Goal: Task Accomplishment & Management: Use online tool/utility

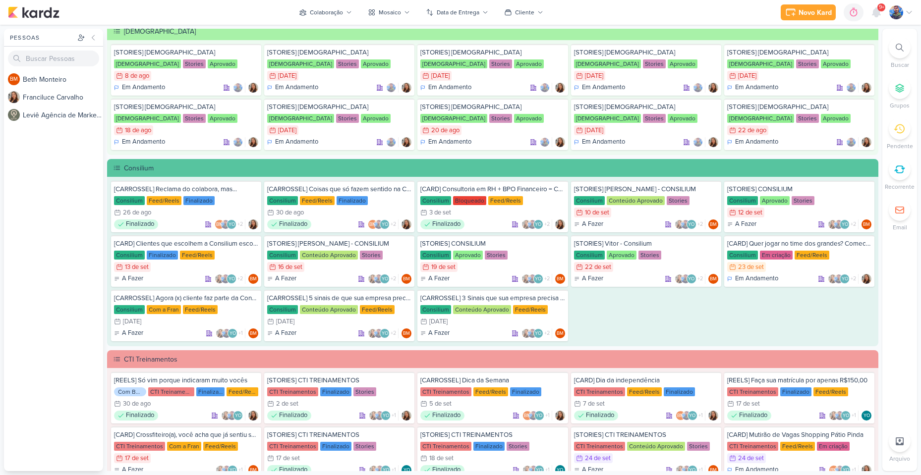
scroll to position [446, 0]
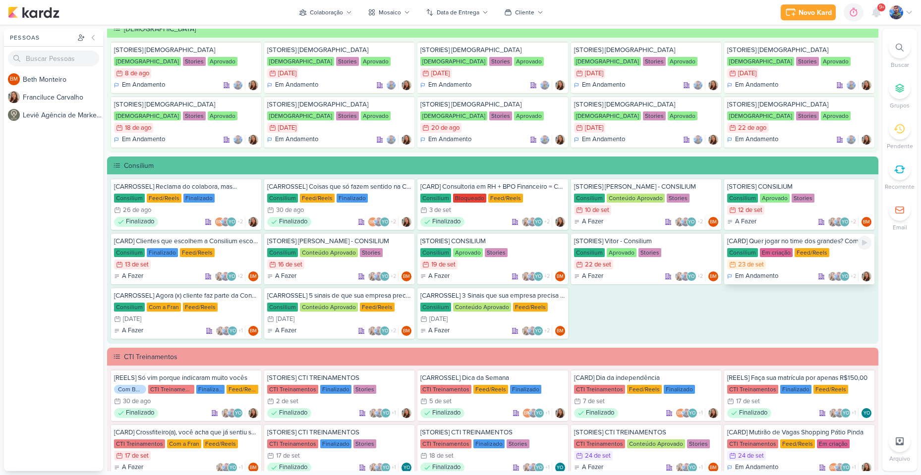
click at [787, 259] on div "[CARD] Quer jogar no time dos grandes? Comece terceirizando o que te trava. Con…" at bounding box center [799, 259] width 150 height 52
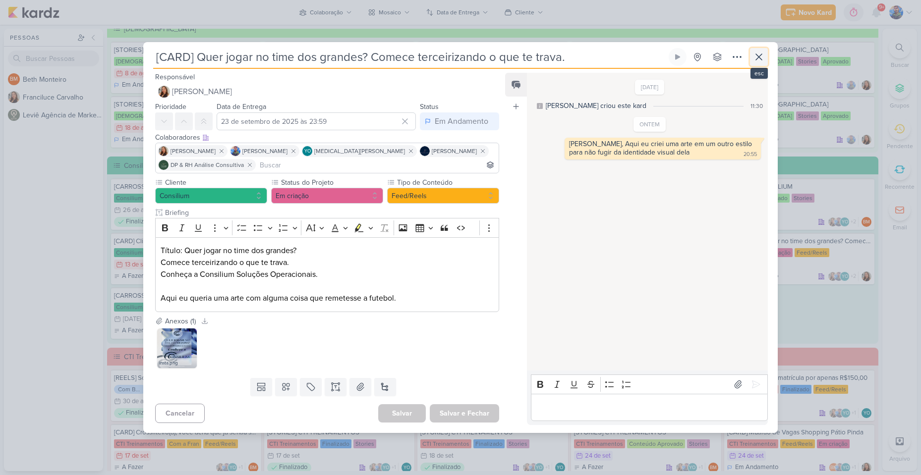
click at [761, 55] on icon at bounding box center [759, 57] width 6 height 6
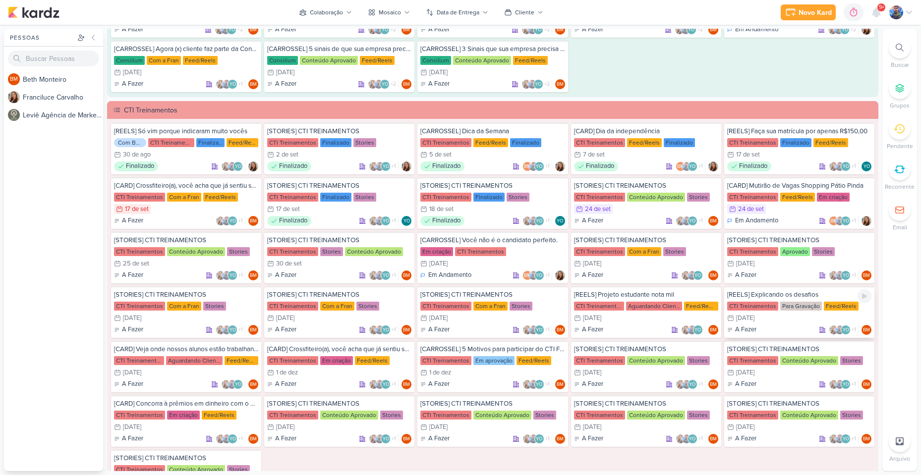
scroll to position [694, 0]
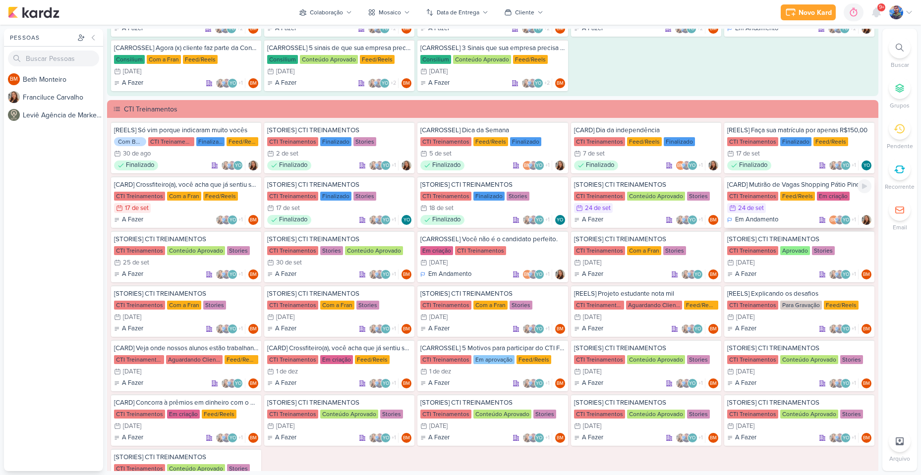
click at [764, 195] on div "CTI Treinamentos" at bounding box center [752, 196] width 51 height 9
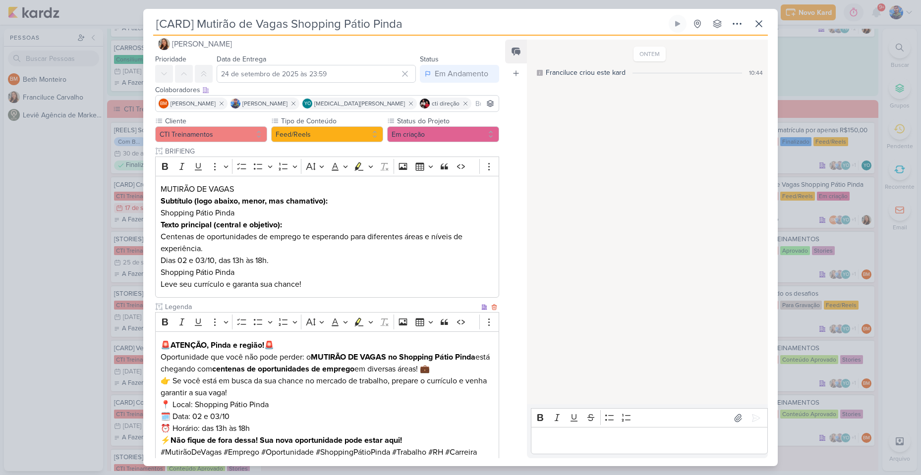
scroll to position [0, 0]
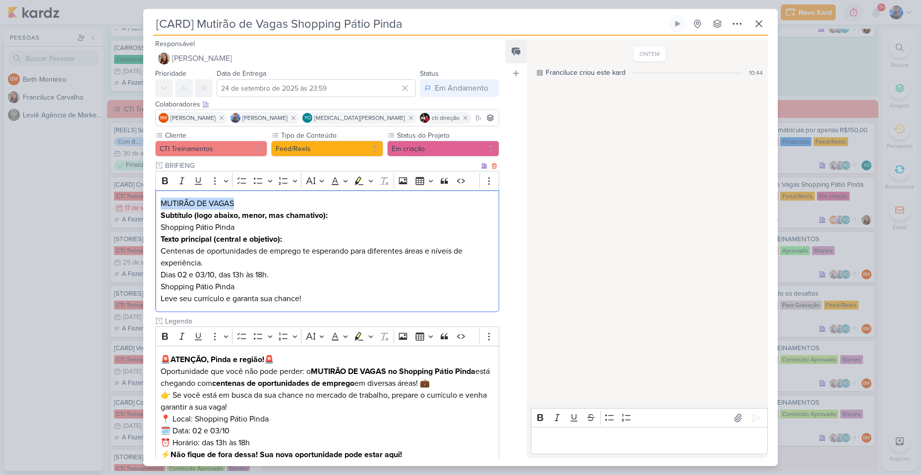
drag, startPoint x: 162, startPoint y: 202, endPoint x: 232, endPoint y: 203, distance: 70.4
click at [232, 203] on p "MUTIRÃO DE VAGAS" at bounding box center [327, 204] width 333 height 12
copy p "MUTIRÃO DE VAGAS"
click at [300, 223] on p "Subtítulo (logo abaixo, menor, mas chamativo): Shopping Pátio Pinda" at bounding box center [327, 222] width 333 height 24
drag, startPoint x: 161, startPoint y: 224, endPoint x: 235, endPoint y: 227, distance: 74.9
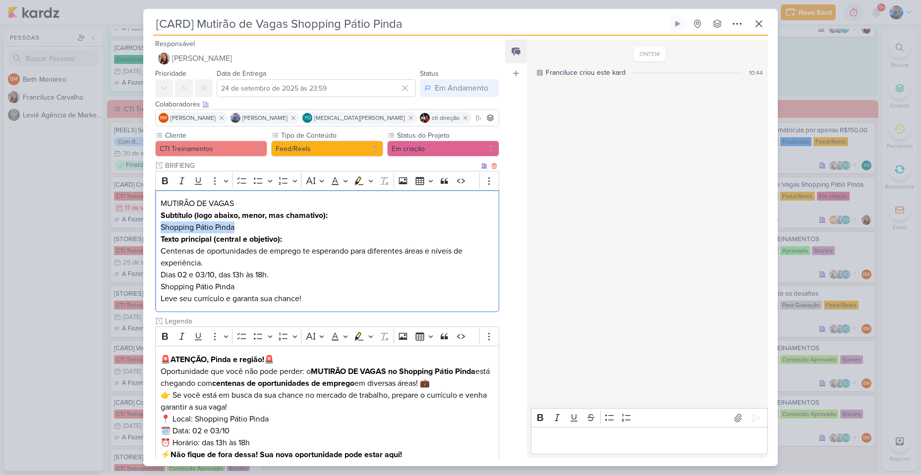
click at [235, 227] on p "Subtítulo (logo abaixo, menor, mas chamativo): Shopping Pátio Pinda" at bounding box center [327, 222] width 333 height 24
copy p "Shopping Pátio Pinda"
click at [291, 252] on p "Texto principal (central e objetivo): Centenas de oportunidades de emprego te e…" at bounding box center [327, 251] width 333 height 36
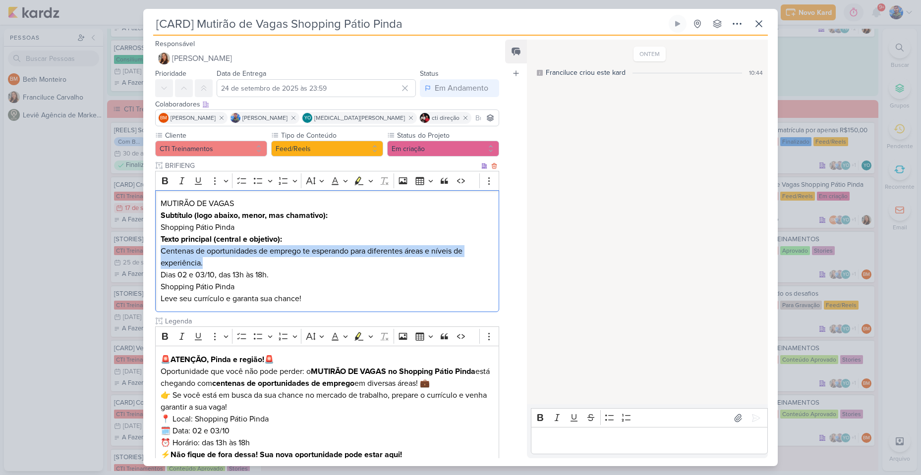
drag, startPoint x: 160, startPoint y: 251, endPoint x: 459, endPoint y: 266, distance: 299.7
click at [459, 266] on div "MUTIRÃO DE VAGAS Subtítulo (logo abaixo, menor, mas chamativo): Shopping Pátio …" at bounding box center [327, 251] width 344 height 122
copy p "Centenas de oportunidades de emprego te esperando para diferentes áreas e nívei…"
click at [251, 253] on p "Texto principal (central e objetivo): Centenas de oportunidades de emprego te e…" at bounding box center [327, 251] width 333 height 36
drag, startPoint x: 161, startPoint y: 250, endPoint x: 305, endPoint y: 251, distance: 144.2
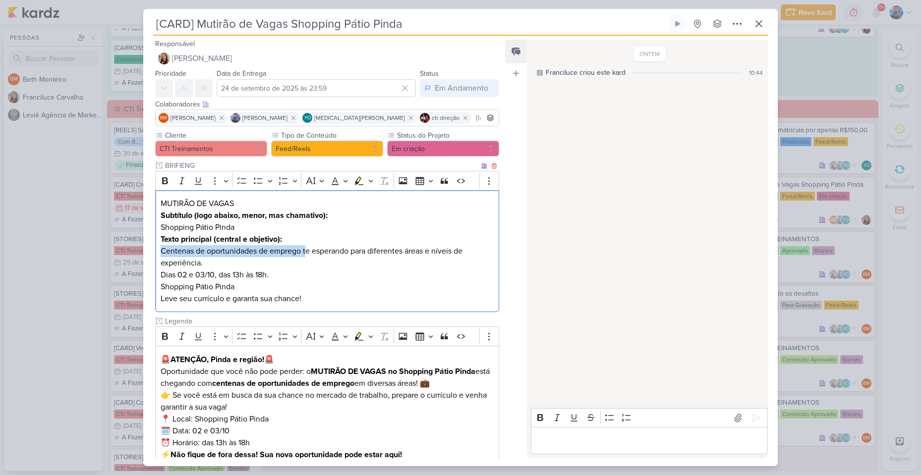
click at [305, 251] on p "Texto principal (central e objetivo): Centenas de oportunidades de emprego te e…" at bounding box center [327, 251] width 333 height 36
click at [260, 269] on p "Texto principal (central e objetivo): Centenas de oportunidades de emprego te e…" at bounding box center [327, 251] width 333 height 36
drag, startPoint x: 177, startPoint y: 275, endPoint x: 215, endPoint y: 280, distance: 38.0
click at [215, 280] on p "Dias 02 e 03/10, das 13h às 18h. Shopping Pátio Pinda Leve seu currículo e gara…" at bounding box center [327, 287] width 333 height 36
copy p "02 e 03/10"
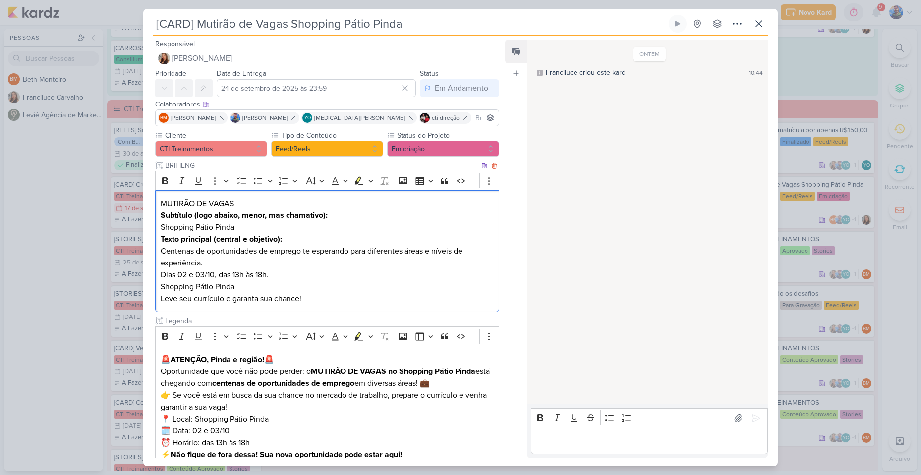
click at [244, 270] on p "Dias 02 e 03/10, das 13h às 18h. Shopping Pátio Pinda Leve seu currículo e gara…" at bounding box center [327, 287] width 333 height 36
drag, startPoint x: 219, startPoint y: 272, endPoint x: 269, endPoint y: 271, distance: 49.6
click at [269, 271] on p "Dias 02 e 03/10, das 13h às 18h. Shopping Pátio Pinda Leve seu currículo e gara…" at bounding box center [327, 287] width 333 height 36
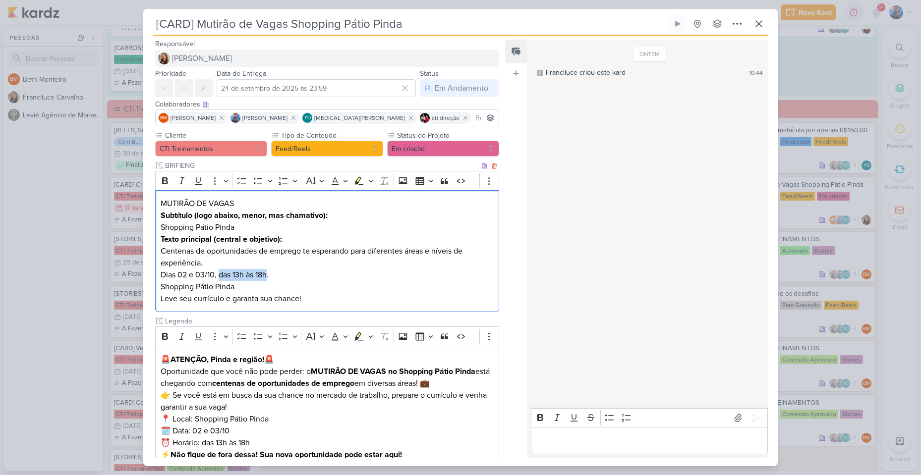
copy p "das 13h às 18h"
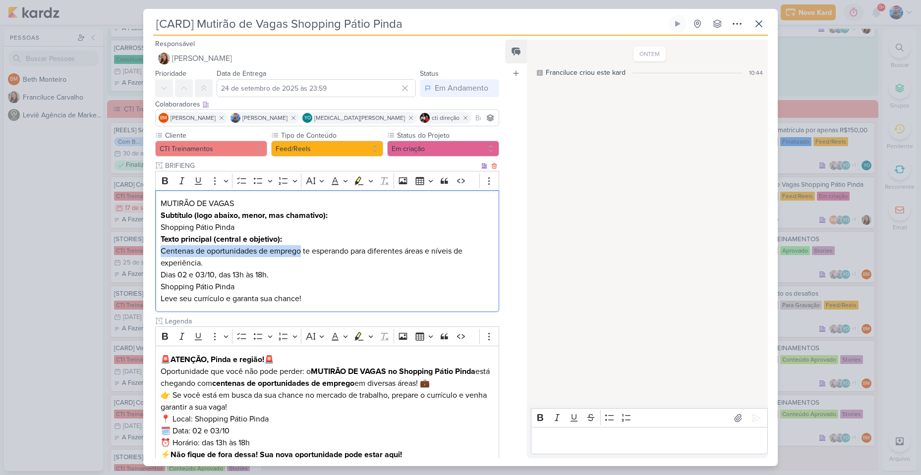
drag, startPoint x: 160, startPoint y: 254, endPoint x: 300, endPoint y: 252, distance: 140.3
click at [300, 252] on p "Texto principal (central e objetivo): Centenas de oportunidades de emprego te e…" at bounding box center [327, 251] width 333 height 36
click at [350, 249] on p "Texto principal (central e objetivo): Centenas de oportunidades de emprego te e…" at bounding box center [327, 251] width 333 height 36
drag, startPoint x: 350, startPoint y: 249, endPoint x: 163, endPoint y: 248, distance: 187.3
click at [163, 248] on p "Texto principal (central e objetivo): Centenas de oportunidades de emprego te e…" at bounding box center [327, 251] width 333 height 36
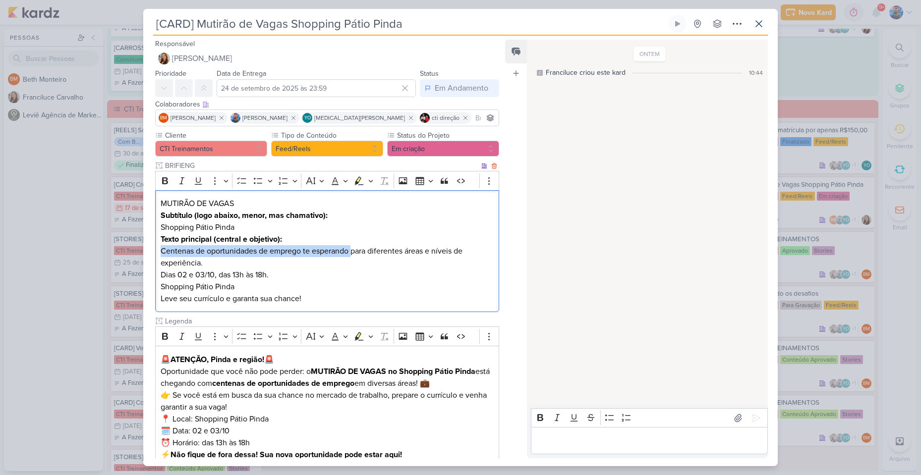
copy p "Centenas de oportunidades de emprego te esperando"
click at [372, 255] on p "Texto principal (central e objetivo): Centenas de oportunidades de emprego te e…" at bounding box center [327, 251] width 333 height 36
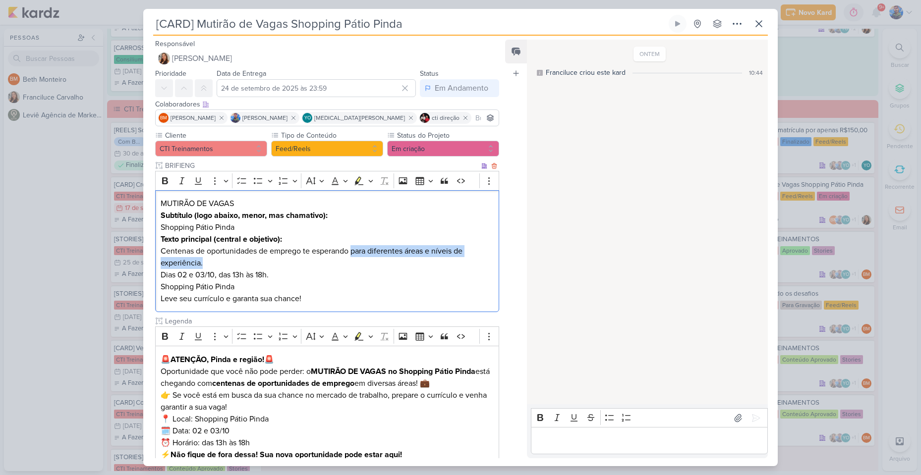
drag, startPoint x: 352, startPoint y: 250, endPoint x: 453, endPoint y: 266, distance: 101.4
click at [453, 266] on p "Texto principal (central e objetivo): Centenas de oportunidades de emprego te e…" at bounding box center [327, 251] width 333 height 36
copy p "para diferentes áreas e níveis de experiência."
click at [288, 278] on p "Dias 02 e 03/10, das 13h às 18h. Shopping Pátio Pinda Leve seu currículo e gara…" at bounding box center [327, 287] width 333 height 36
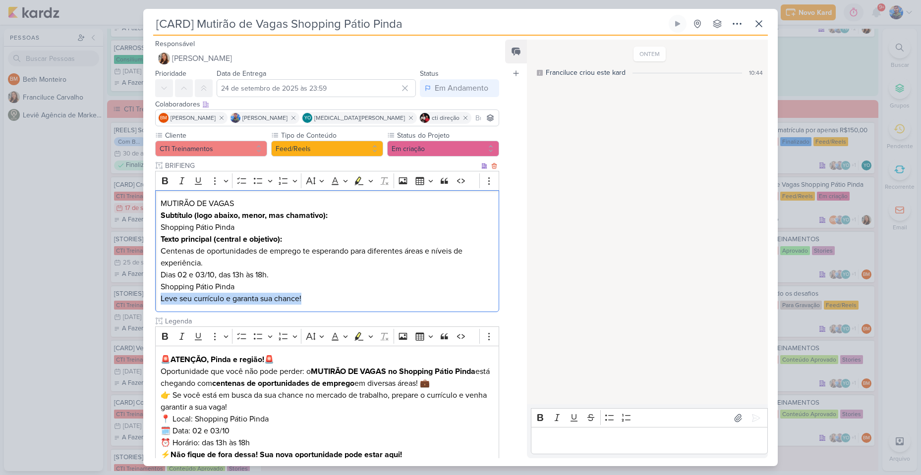
drag, startPoint x: 308, startPoint y: 299, endPoint x: 156, endPoint y: 300, distance: 152.2
click at [156, 300] on div "MUTIRÃO DE VAGAS Subtítulo (logo abaixo, menor, mas chamativo): Shopping Pátio …" at bounding box center [327, 251] width 344 height 122
copy p "Leve seu currículo e garanta sua chance!"
click at [415, 301] on p "Dias 02 e 03/10, das 13h às 18h. Shopping Pátio Pinda Leve seu currículo e gara…" at bounding box center [327, 287] width 333 height 36
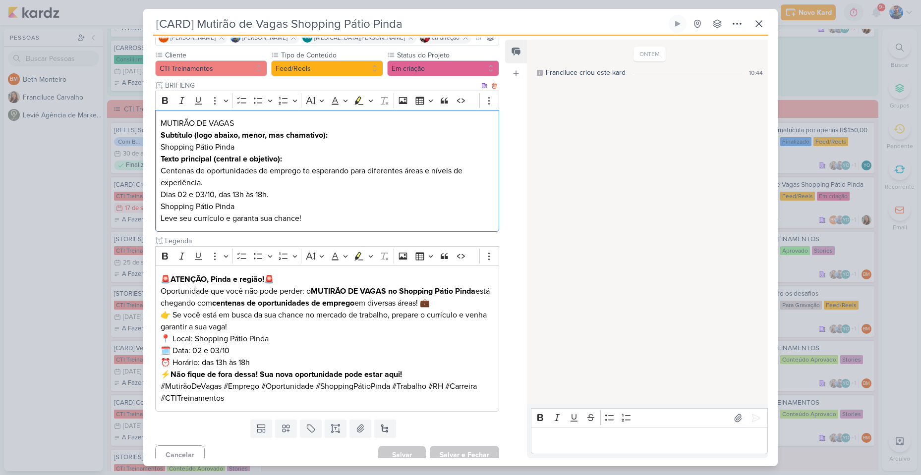
scroll to position [89, 0]
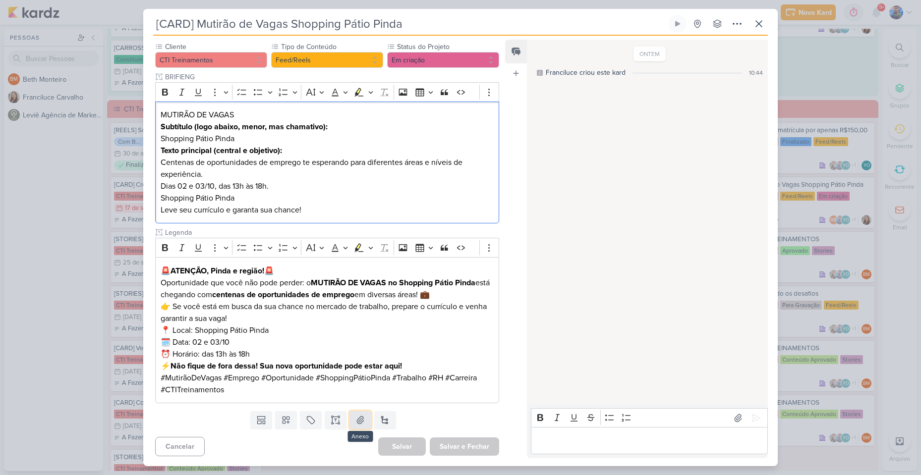
click at [361, 426] on button at bounding box center [360, 420] width 22 height 18
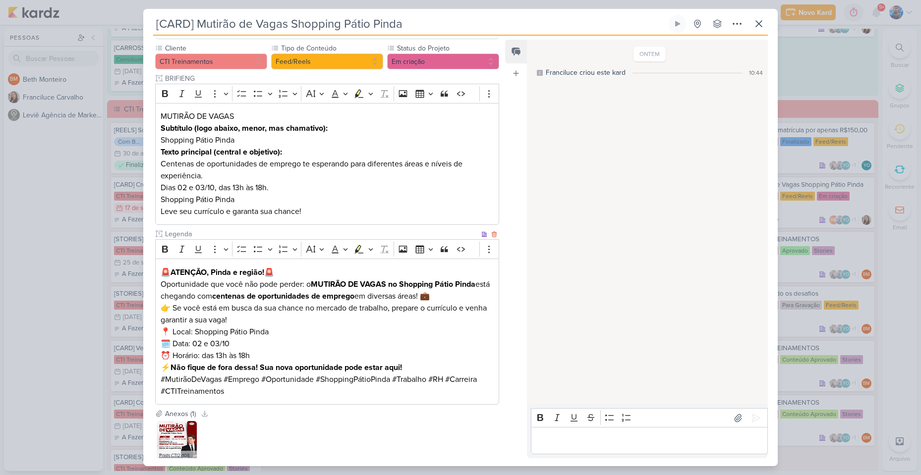
scroll to position [0, 0]
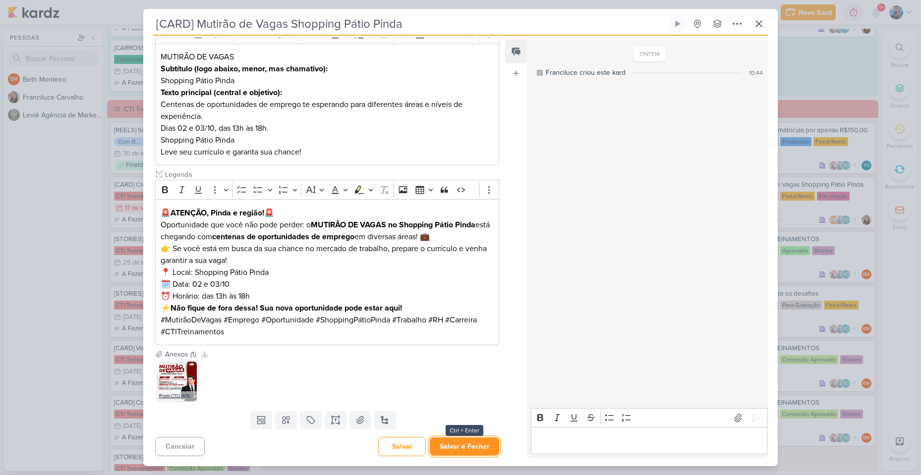
click at [484, 441] on button "Salvar e Fechar" at bounding box center [464, 447] width 69 height 18
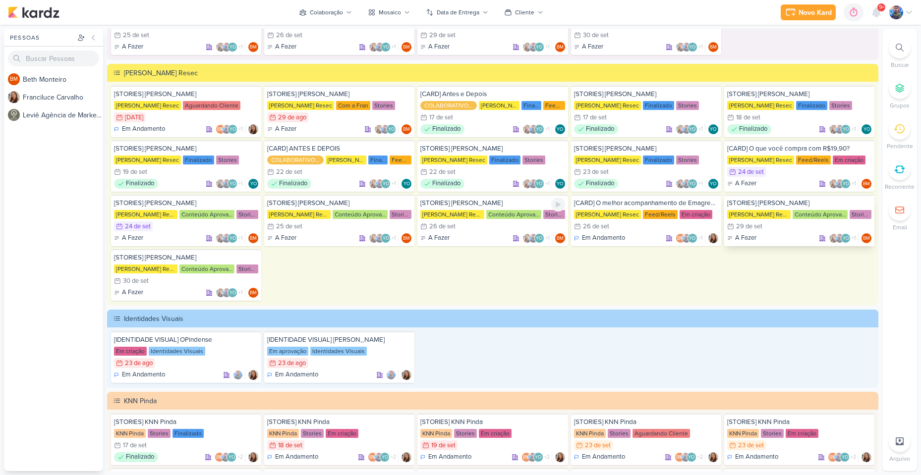
scroll to position [1338, 0]
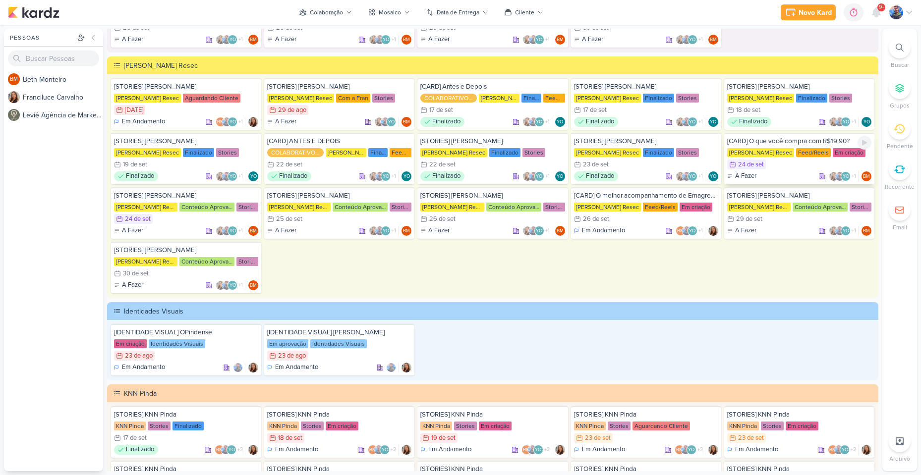
click at [787, 168] on div "24/9 [DATE]" at bounding box center [799, 165] width 144 height 10
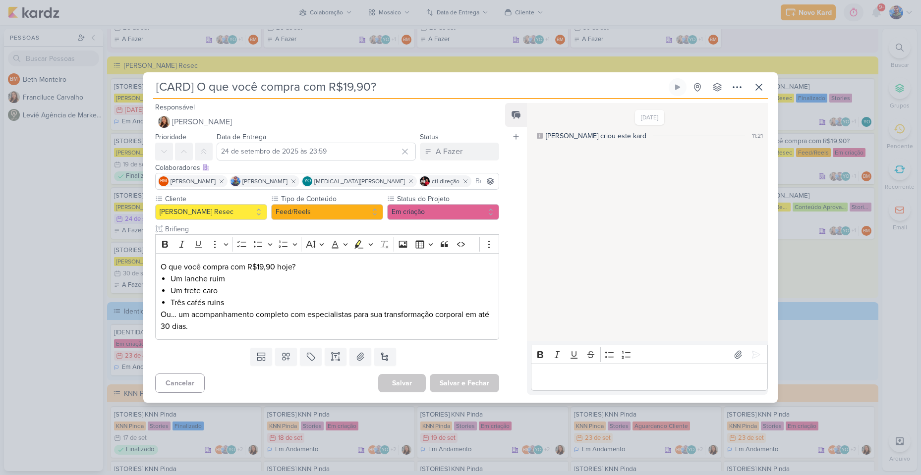
scroll to position [0, 0]
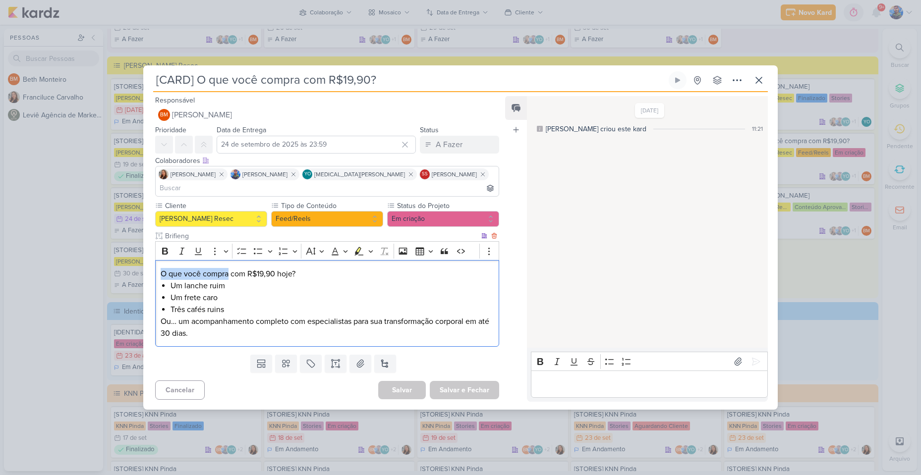
drag, startPoint x: 162, startPoint y: 265, endPoint x: 227, endPoint y: 269, distance: 66.0
click at [227, 269] on p "O que você compra com R$19,90 hoje?" at bounding box center [327, 274] width 333 height 12
copy p "O que você compra"
click at [238, 280] on li "Um lanche ruim" at bounding box center [331, 286] width 323 height 12
drag, startPoint x: 231, startPoint y: 265, endPoint x: 296, endPoint y: 265, distance: 65.4
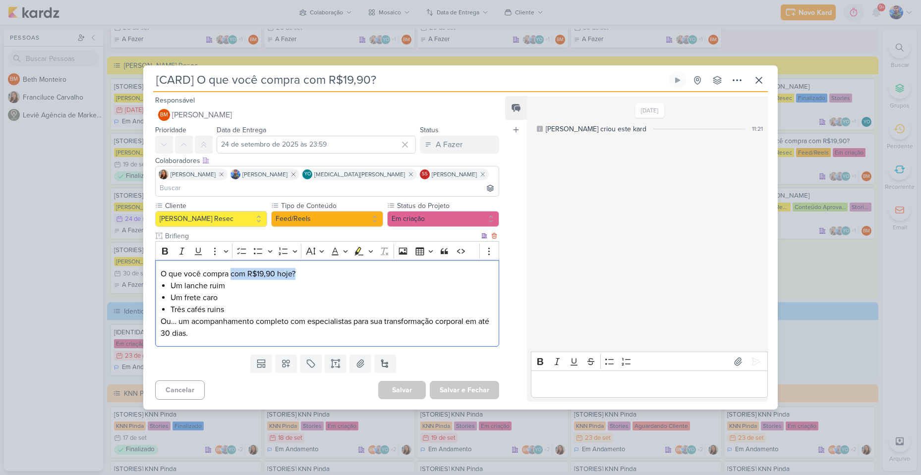
click at [296, 268] on p "O que você compra com R$19,90 hoje?" at bounding box center [327, 274] width 333 height 12
copy p "com R$19,90 hoje?"
drag, startPoint x: 169, startPoint y: 277, endPoint x: 225, endPoint y: 282, distance: 55.7
click at [225, 282] on div "O que você compra com R$19,90 hoje? Um lanche ruim Um frete caro Três cafés rui…" at bounding box center [327, 303] width 344 height 87
drag, startPoint x: 218, startPoint y: 293, endPoint x: 170, endPoint y: 293, distance: 48.1
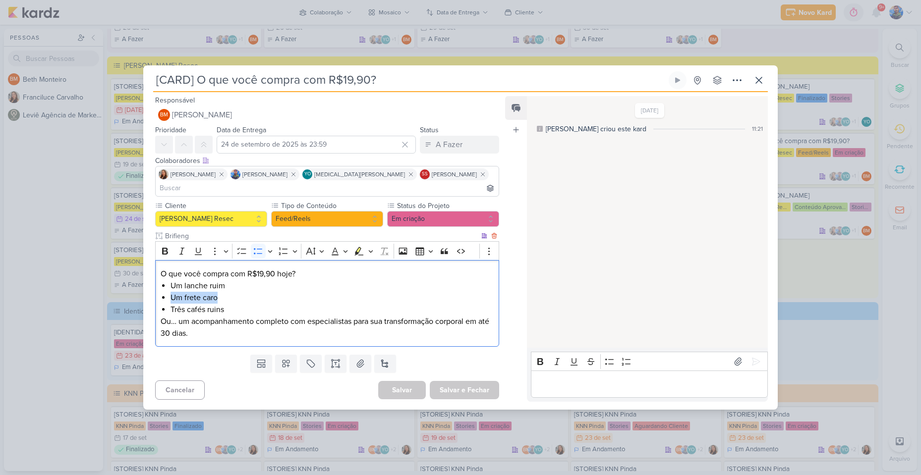
click at [170, 293] on div "O que você compra com R$19,90 hoje? Um lanche ruim Um frete caro Três cafés rui…" at bounding box center [327, 303] width 344 height 87
drag, startPoint x: 226, startPoint y: 302, endPoint x: 171, endPoint y: 304, distance: 54.6
click at [171, 304] on li "Três cafés ruins" at bounding box center [331, 310] width 323 height 12
click at [164, 318] on p "Ou… um acompanhamento completo com especialistas para sua transformação corpora…" at bounding box center [327, 328] width 333 height 24
drag, startPoint x: 161, startPoint y: 317, endPoint x: 289, endPoint y: 317, distance: 128.4
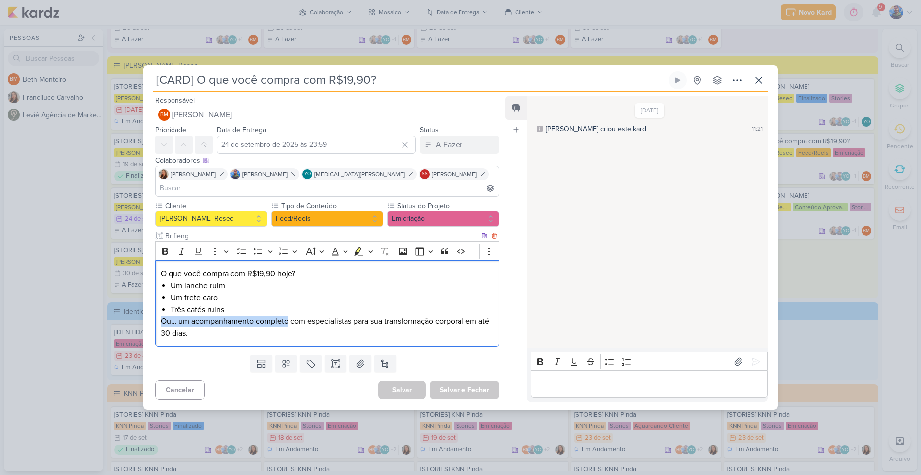
click at [289, 317] on p "Ou… um acompanhamento completo com especialistas para sua transformação corpora…" at bounding box center [327, 328] width 333 height 24
click at [296, 316] on p "Ou… um acompanhamento completo com especialistas para sua transformação corpora…" at bounding box center [327, 328] width 333 height 24
drag, startPoint x: 291, startPoint y: 314, endPoint x: 351, endPoint y: 311, distance: 60.0
click at [351, 316] on p "Ou… um acompanhamento completo com especialistas para sua transformação corpora…" at bounding box center [327, 328] width 333 height 24
click at [372, 316] on p "Ou… um acompanhamento completo com especialistas para sua transformação corpora…" at bounding box center [327, 328] width 333 height 24
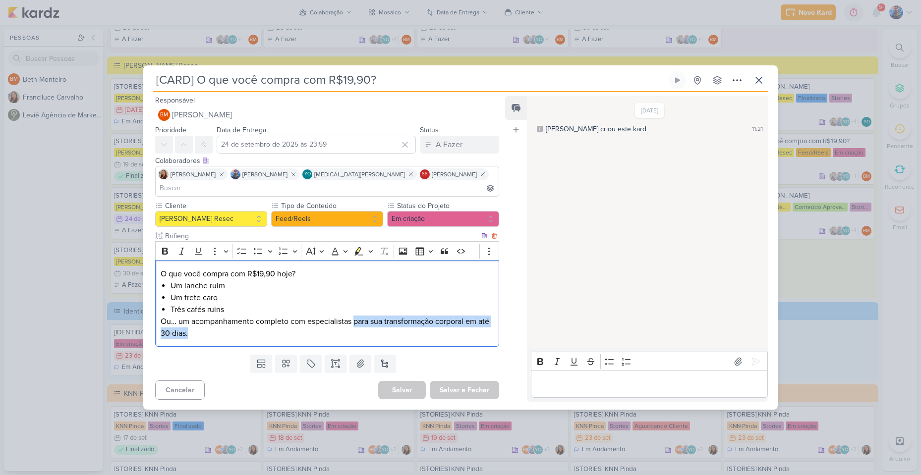
drag, startPoint x: 355, startPoint y: 319, endPoint x: 483, endPoint y: 325, distance: 128.0
click at [483, 325] on p "Ou… um acompanhamento completo com especialistas para sua transformação corpora…" at bounding box center [327, 328] width 333 height 24
click at [404, 321] on p "Ou… um acompanhamento completo com especialistas para sua transformação corpora…" at bounding box center [327, 328] width 333 height 24
click at [278, 328] on p "Ou… um acompanhamento completo com especialistas para sua transformação corpora…" at bounding box center [327, 328] width 333 height 24
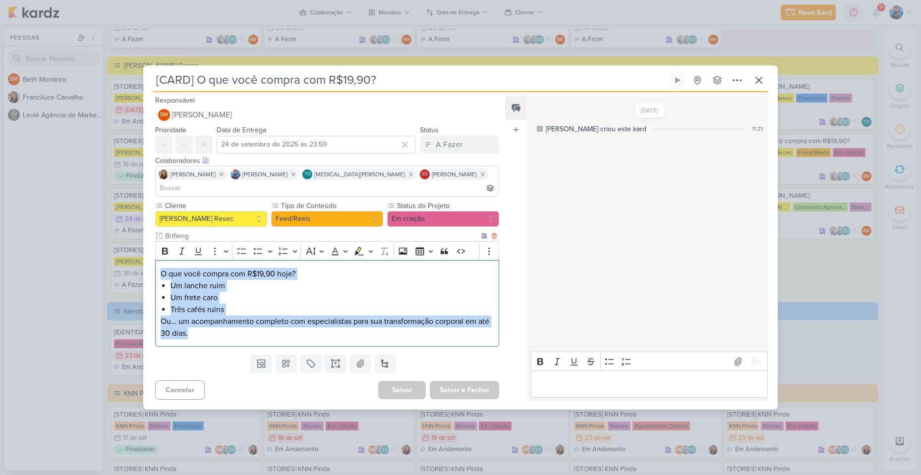
click at [374, 338] on div "O que você compra com R$19,90 hoje? Um lanche ruim Um frete caro Três cafés rui…" at bounding box center [327, 303] width 344 height 87
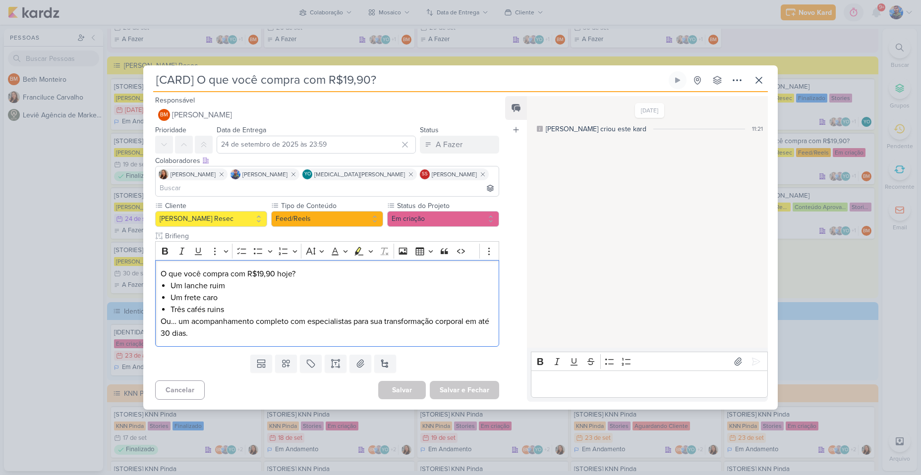
click at [423, 355] on div "Templates Campos Personalizados Marcadores Caixa De Texto Anexo [GEOGRAPHIC_DAT…" at bounding box center [323, 364] width 360 height 26
click at [357, 359] on icon at bounding box center [360, 364] width 10 height 10
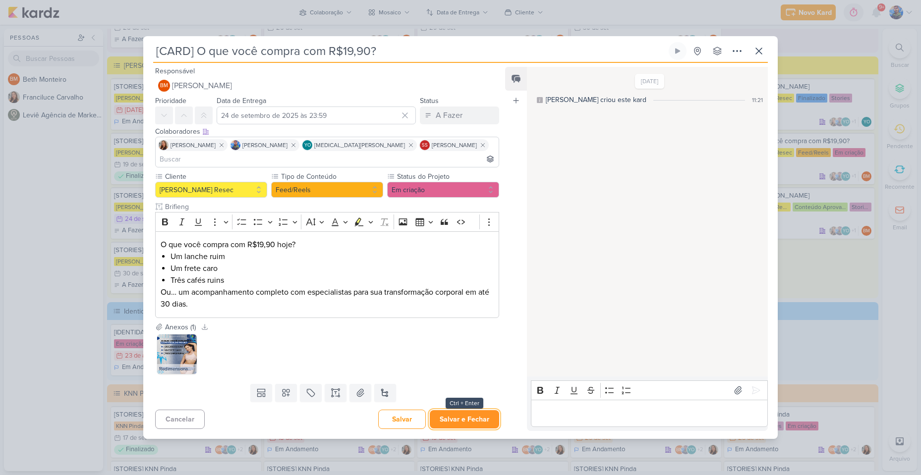
click at [481, 410] on button "Salvar e Fechar" at bounding box center [464, 419] width 69 height 18
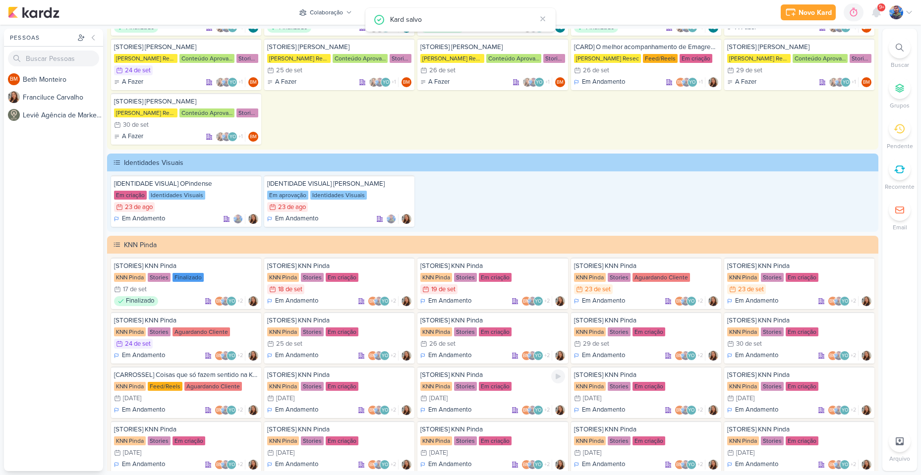
scroll to position [1289, 0]
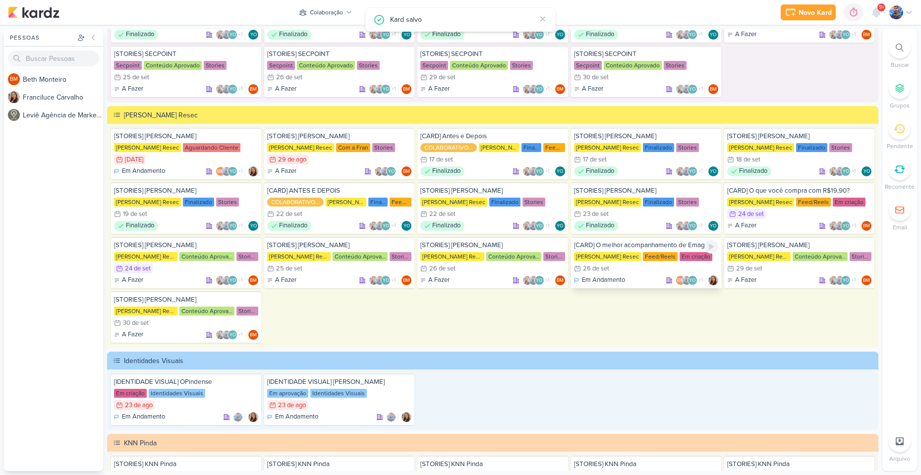
click at [629, 274] on div "[CARD] O melhor acompanhamento de Emagrecimento do [GEOGRAPHIC_DATA] [PERSON_NA…" at bounding box center [646, 263] width 150 height 52
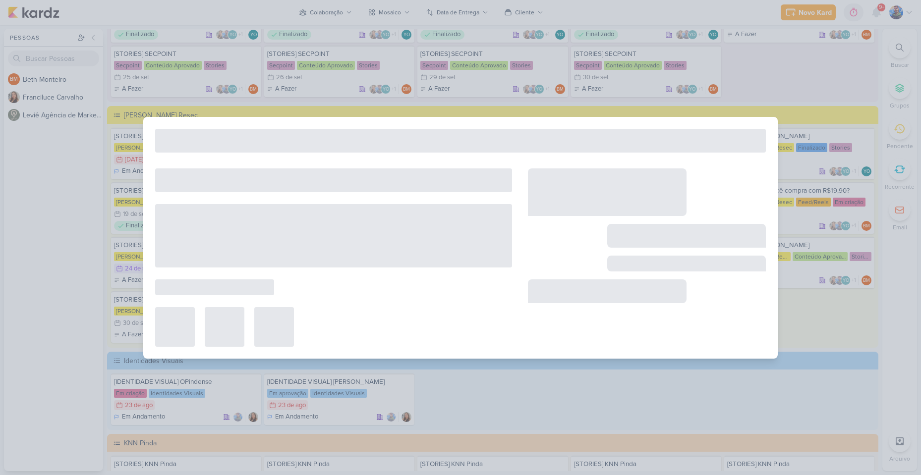
type input "[CARD] O melhor acompanhamento de Emagrecimento do [GEOGRAPHIC_DATA]"
type input "[DATE] 23:59"
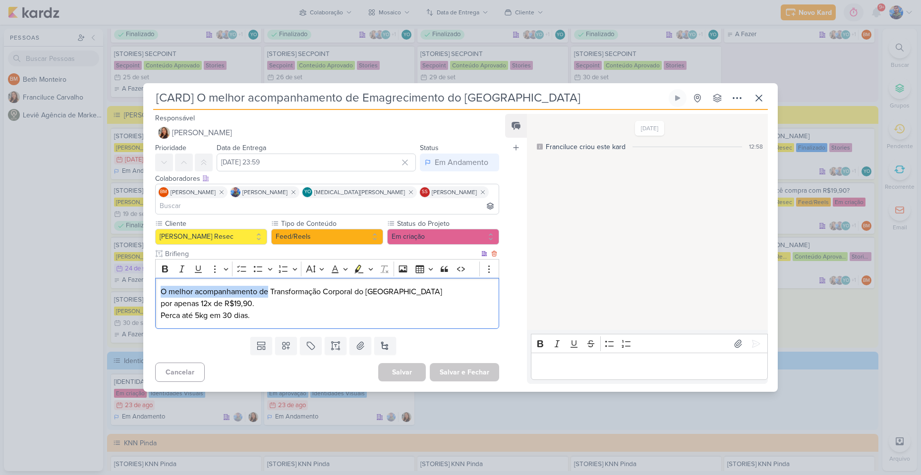
drag, startPoint x: 162, startPoint y: 281, endPoint x: 267, endPoint y: 287, distance: 104.8
click at [267, 287] on p "O melhor acompanhamento de Transformação Corporal do Brasil por apenas 12x de R…" at bounding box center [327, 298] width 333 height 24
drag, startPoint x: 291, startPoint y: 294, endPoint x: 281, endPoint y: 294, distance: 10.4
click at [291, 294] on p "O melhor acompanhamento de Transformação Corporal do Brasil por apenas 12x de R…" at bounding box center [327, 298] width 333 height 24
drag, startPoint x: 276, startPoint y: 285, endPoint x: 390, endPoint y: 289, distance: 114.0
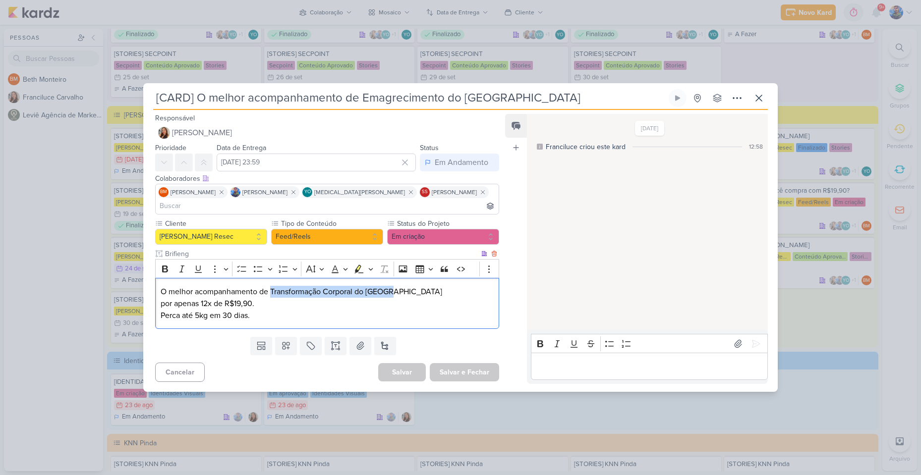
click at [390, 289] on p "O melhor acompanhamento de Transformação Corporal do Brasil por apenas 12x de R…" at bounding box center [327, 298] width 333 height 24
click at [170, 295] on p "O melhor acompanhamento de Transformação Corporal do Brasil por apenas 12x de R…" at bounding box center [327, 298] width 333 height 24
click at [161, 295] on p "O melhor acompanhamento de Transformação Corporal do Brasil por apenas 12x de R…" at bounding box center [327, 298] width 333 height 24
drag, startPoint x: 160, startPoint y: 295, endPoint x: 198, endPoint y: 299, distance: 38.4
click at [198, 299] on p "O melhor acompanhamento de Transformação Corporal do Brasil por apenas 12x de R…" at bounding box center [327, 298] width 333 height 24
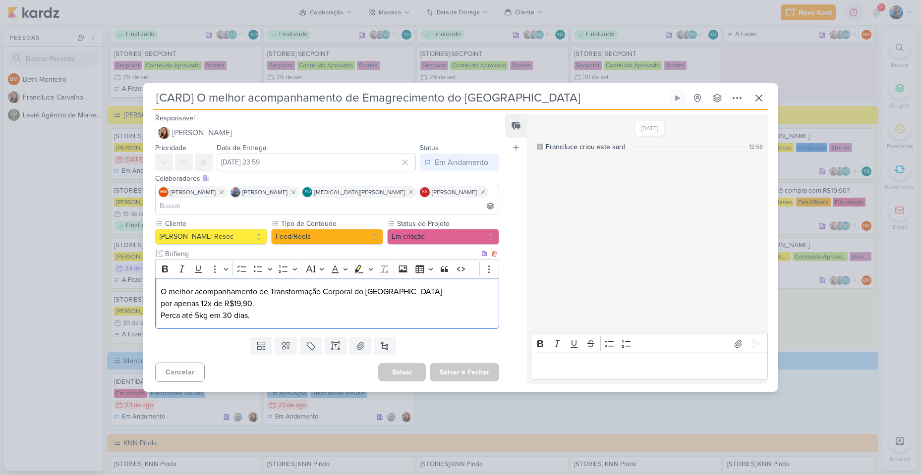
click at [205, 298] on p "O melhor acompanhamento de Transformação Corporal do Brasil por apenas 12x de R…" at bounding box center [327, 298] width 333 height 24
drag, startPoint x: 211, startPoint y: 298, endPoint x: 159, endPoint y: 300, distance: 52.1
click at [159, 300] on div "O melhor acompanhamento de Transformação Corporal do Brasil por apenas 12x de R…" at bounding box center [327, 303] width 344 height 51
click at [269, 313] on p "Perca até 5kg em 30 dias." at bounding box center [327, 316] width 333 height 12
drag, startPoint x: 163, startPoint y: 311, endPoint x: 265, endPoint y: 319, distance: 102.9
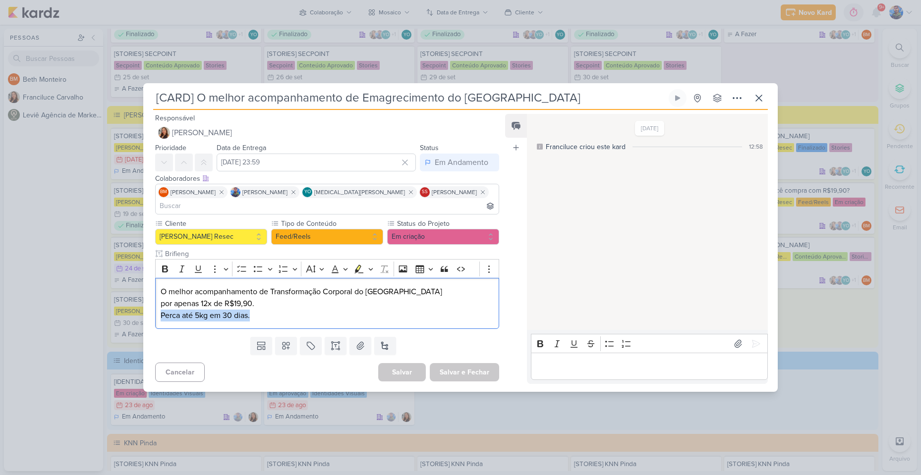
click at [260, 323] on div "Cliente [PERSON_NAME] Resec Tipo de Conteúdo" at bounding box center [323, 276] width 360 height 114
click at [350, 299] on p "O melhor acompanhamento de Transformação Corporal do Brasil por apenas 12x de R…" at bounding box center [327, 298] width 333 height 24
click at [355, 344] on icon at bounding box center [360, 346] width 10 height 10
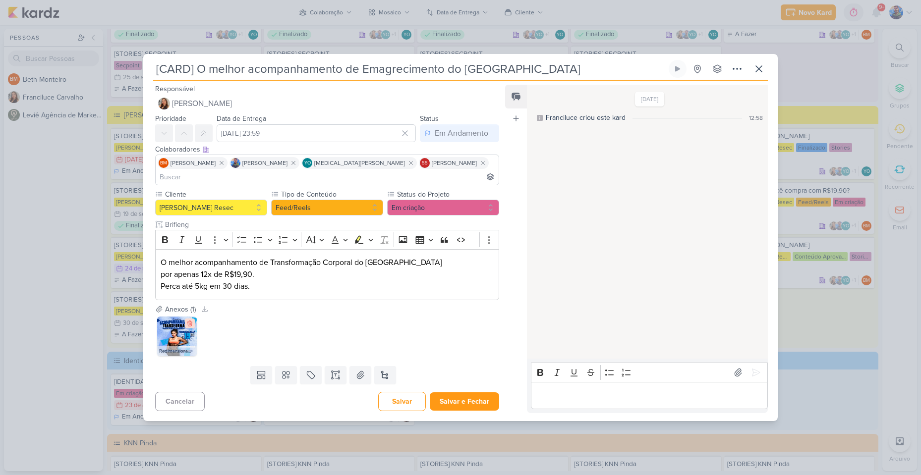
click at [189, 320] on icon at bounding box center [189, 323] width 7 height 7
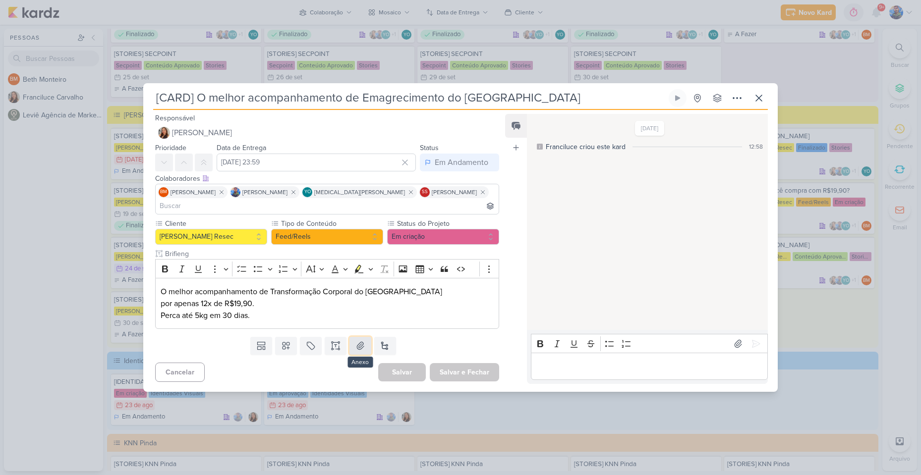
click at [355, 344] on button at bounding box center [360, 346] width 22 height 18
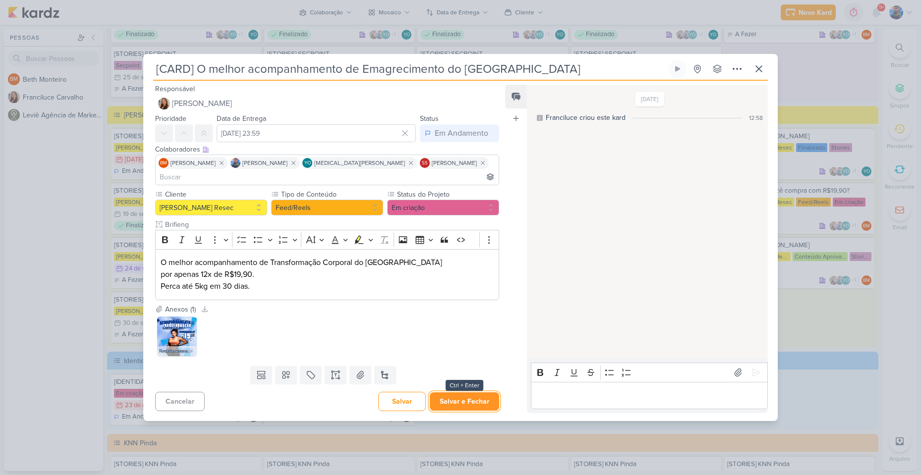
click at [453, 393] on button "Salvar e Fechar" at bounding box center [464, 402] width 69 height 18
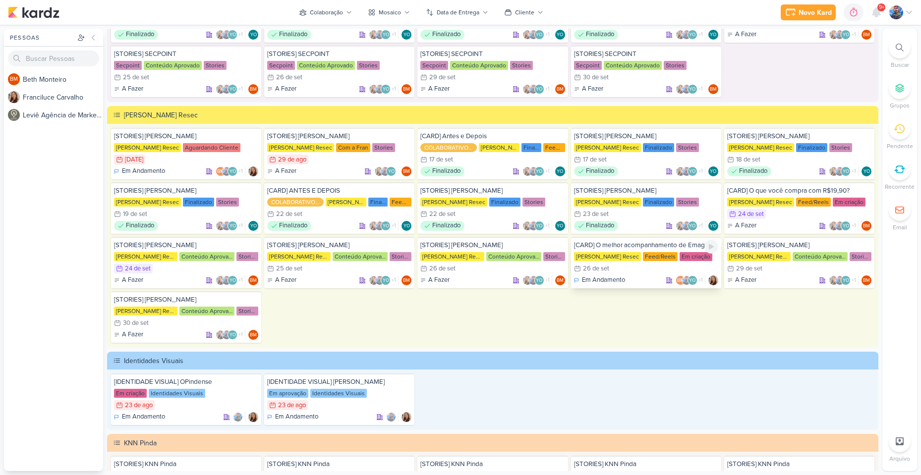
click at [650, 263] on div "[CARD] O melhor acompanhamento de Emagrecimento do [GEOGRAPHIC_DATA] [PERSON_NA…" at bounding box center [646, 263] width 150 height 52
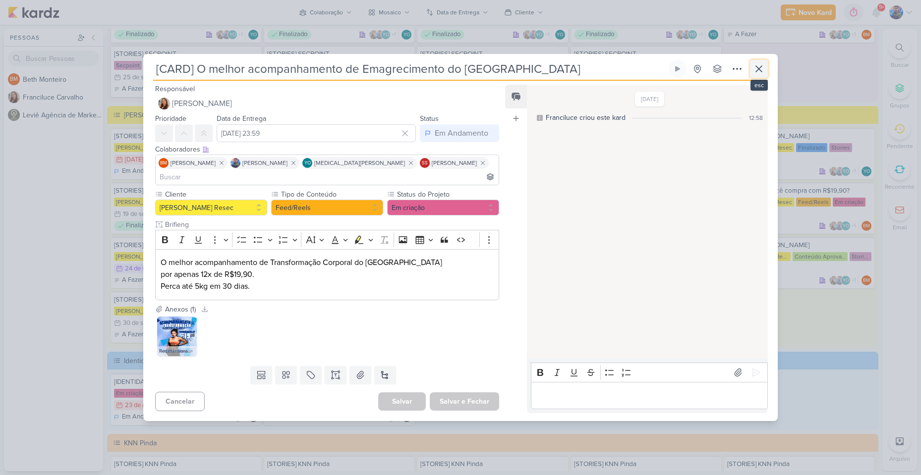
click at [757, 75] on icon at bounding box center [759, 69] width 12 height 12
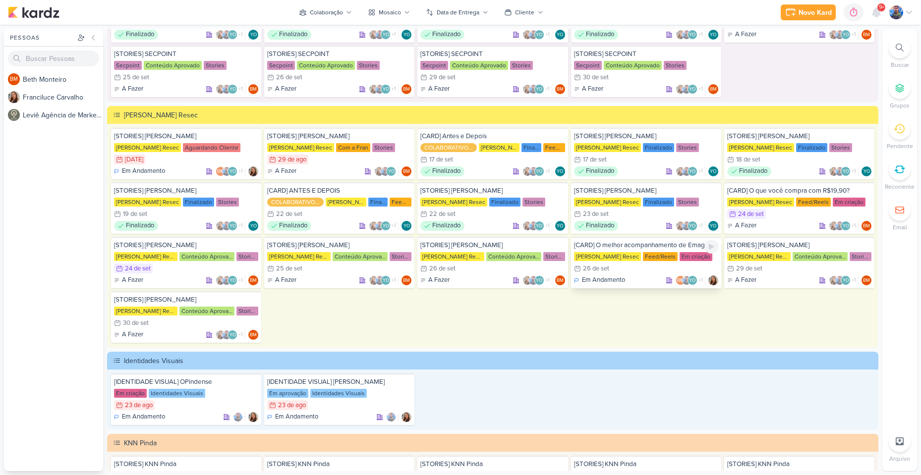
click at [646, 276] on div "Em Andamento BM YO +1" at bounding box center [646, 281] width 144 height 10
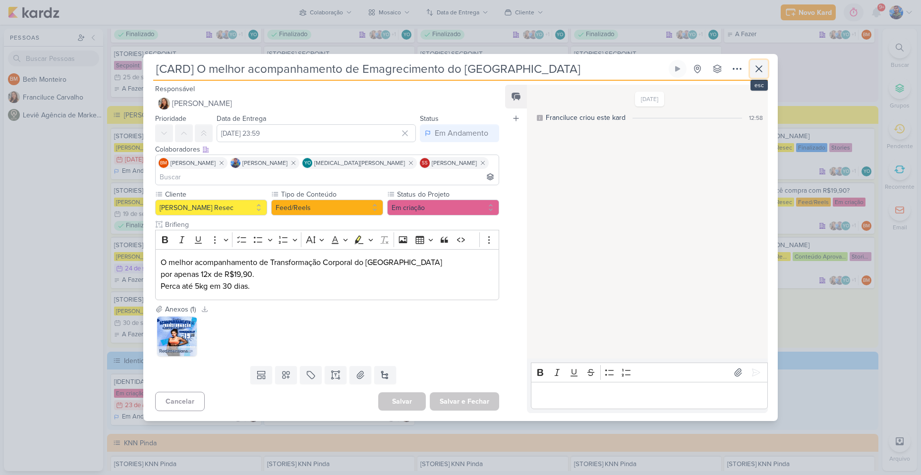
click at [755, 74] on icon at bounding box center [759, 69] width 12 height 12
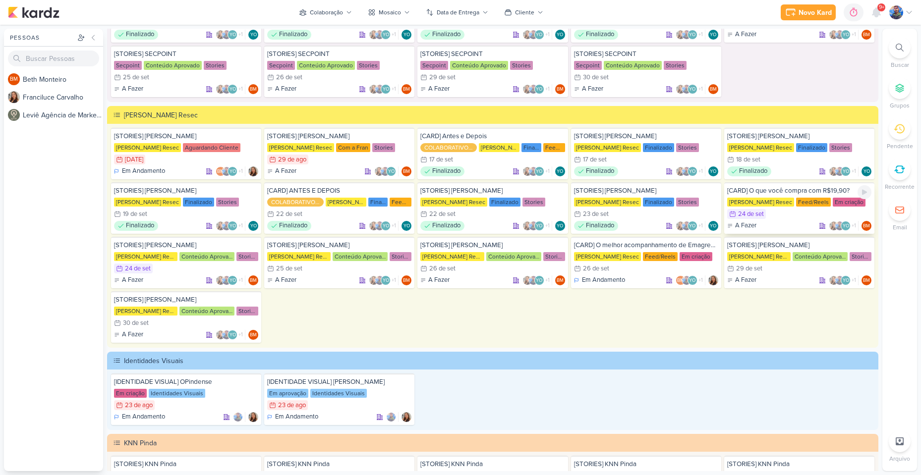
click at [782, 202] on div "[PERSON_NAME] Resec" at bounding box center [760, 202] width 67 height 9
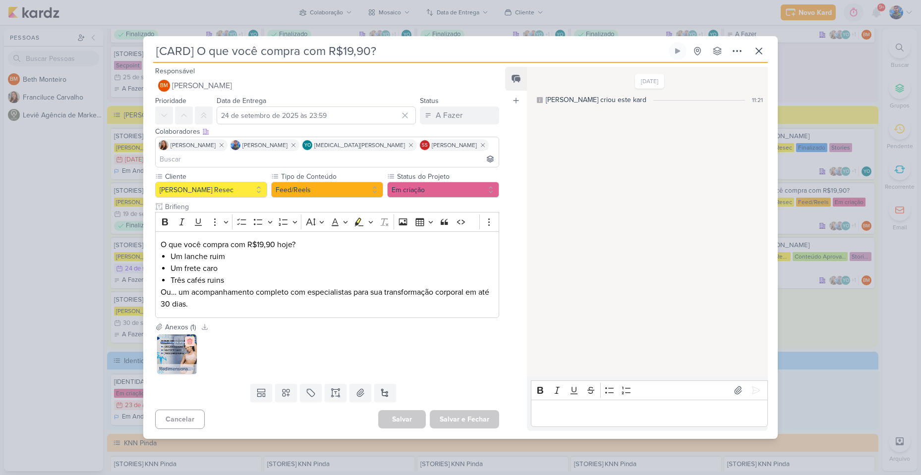
click at [190, 338] on icon at bounding box center [189, 341] width 7 height 7
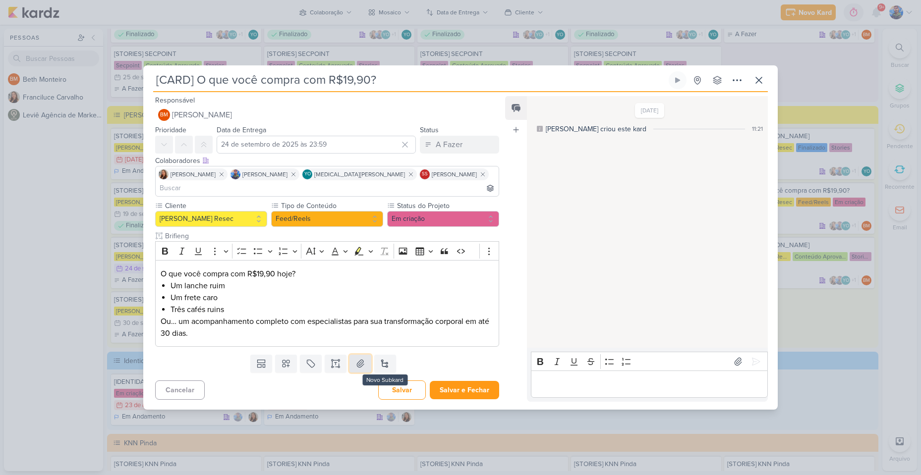
click at [364, 358] on button at bounding box center [360, 364] width 22 height 18
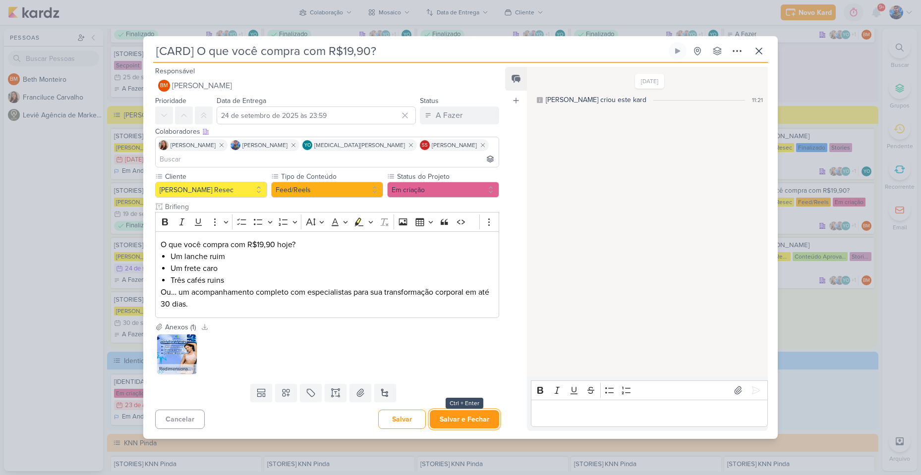
click at [446, 419] on button "Salvar e Fechar" at bounding box center [464, 419] width 69 height 18
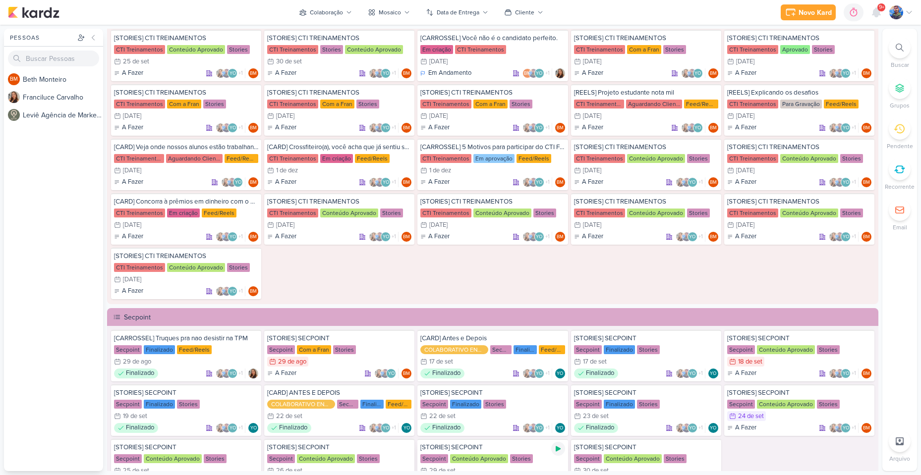
scroll to position [843, 0]
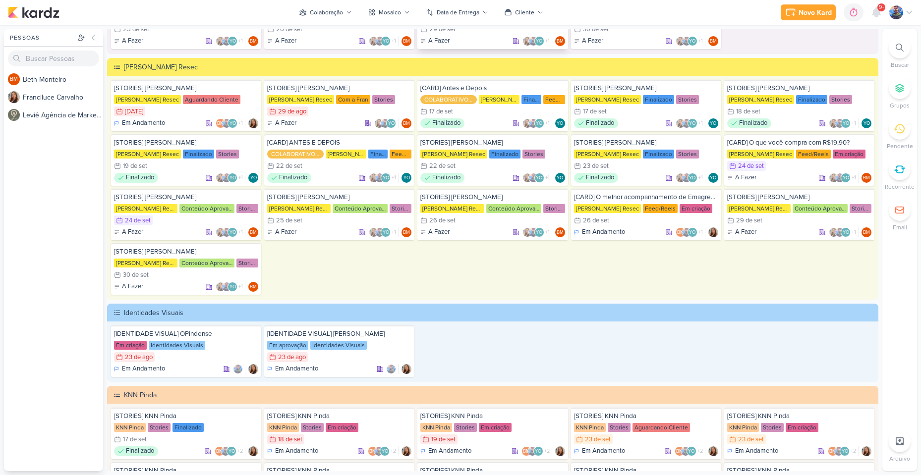
scroll to position [1338, 0]
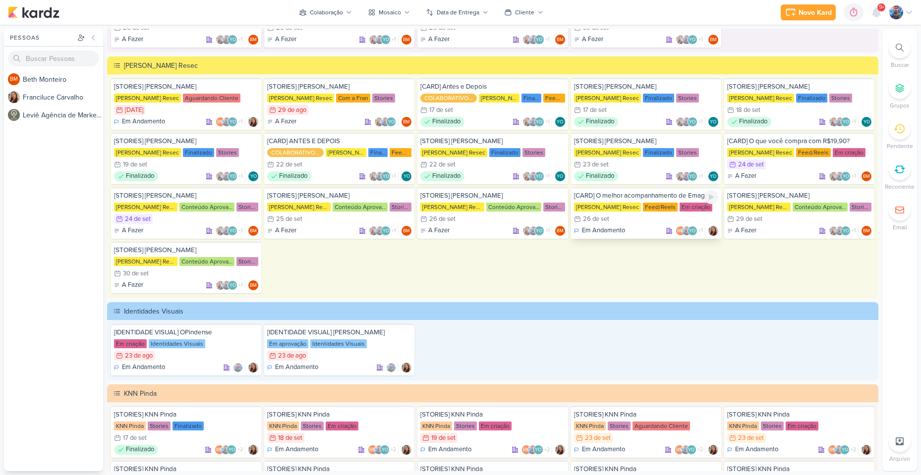
click at [629, 218] on div "26/9 26 de set" at bounding box center [646, 219] width 144 height 10
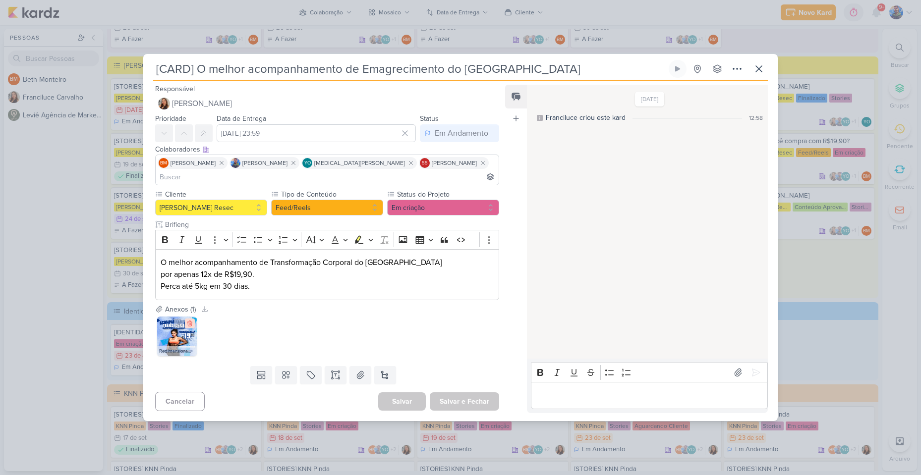
click at [188, 320] on icon at bounding box center [189, 323] width 7 height 7
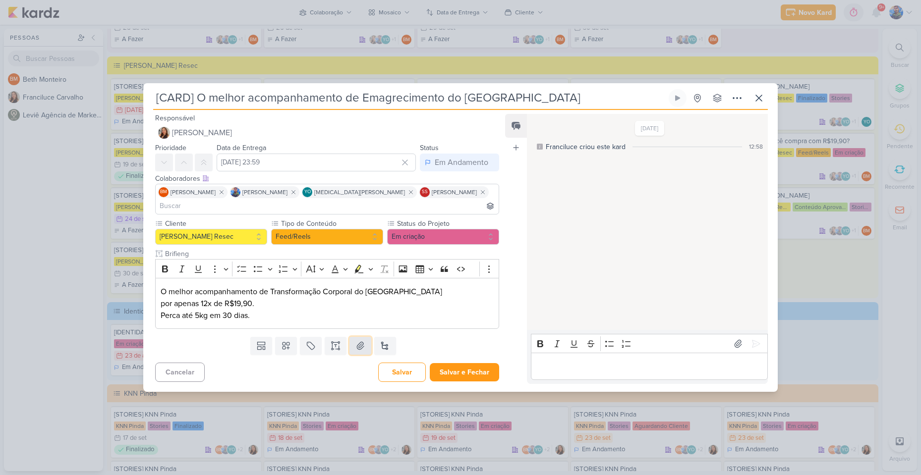
click at [362, 345] on button at bounding box center [360, 346] width 22 height 18
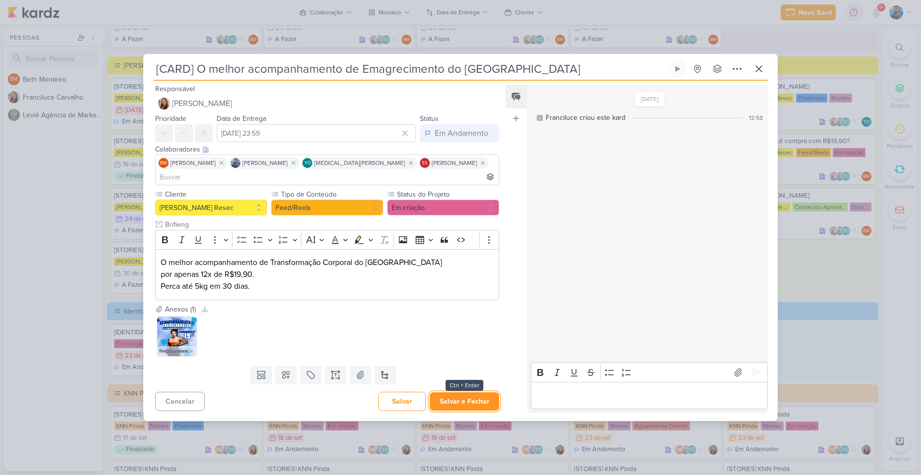
click at [463, 393] on button "Salvar e Fechar" at bounding box center [464, 402] width 69 height 18
